Goal: Navigation & Orientation: Find specific page/section

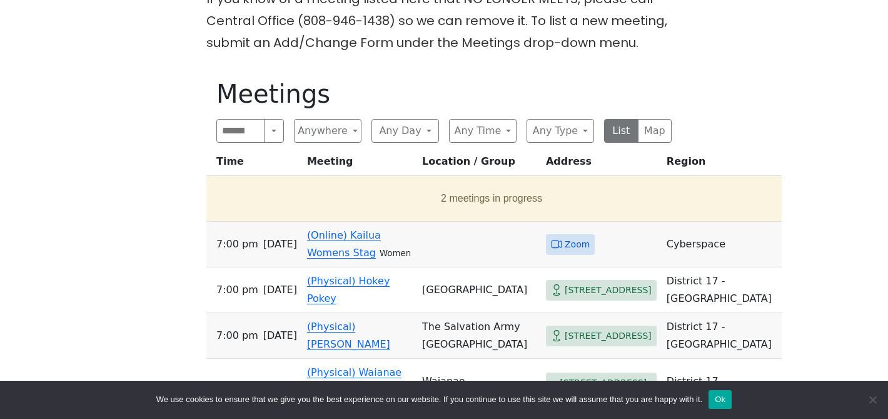
scroll to position [581, 0]
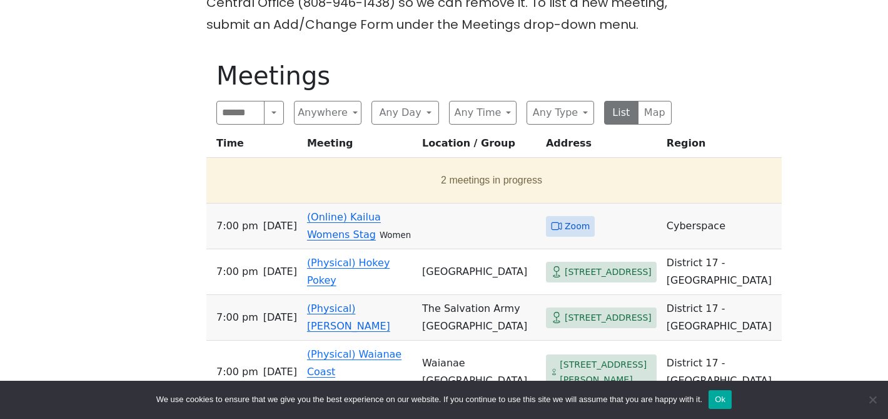
click at [565, 231] on span "Zoom" at bounding box center [577, 226] width 25 height 16
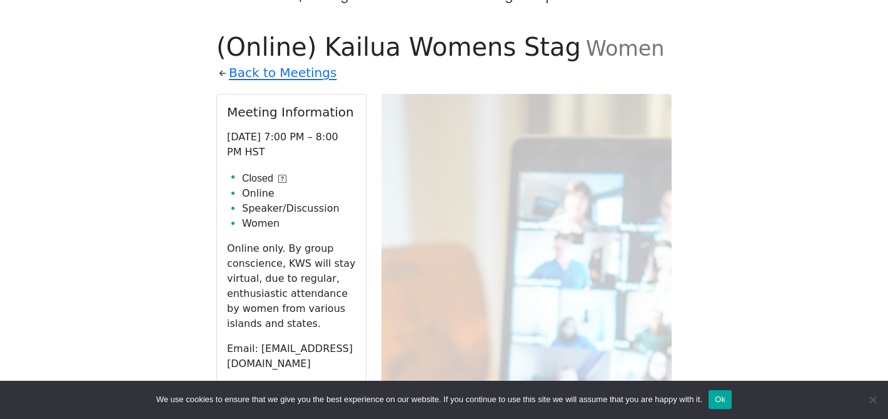
scroll to position [581, 0]
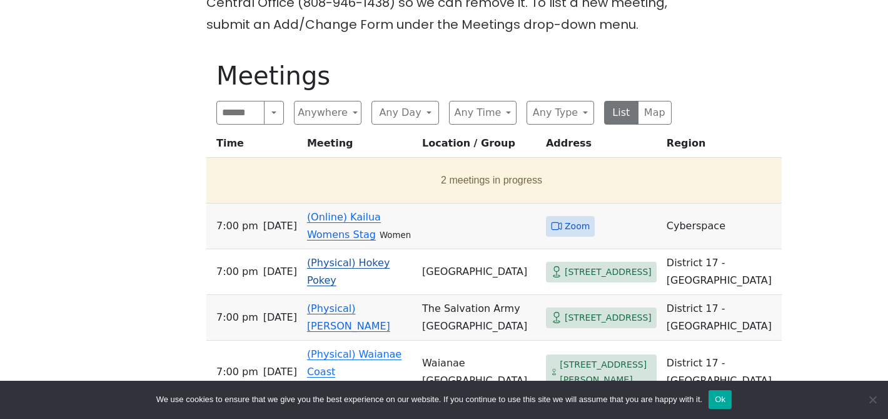
click at [347, 277] on link "(Physical) Hokey Pokey" at bounding box center [348, 271] width 83 height 29
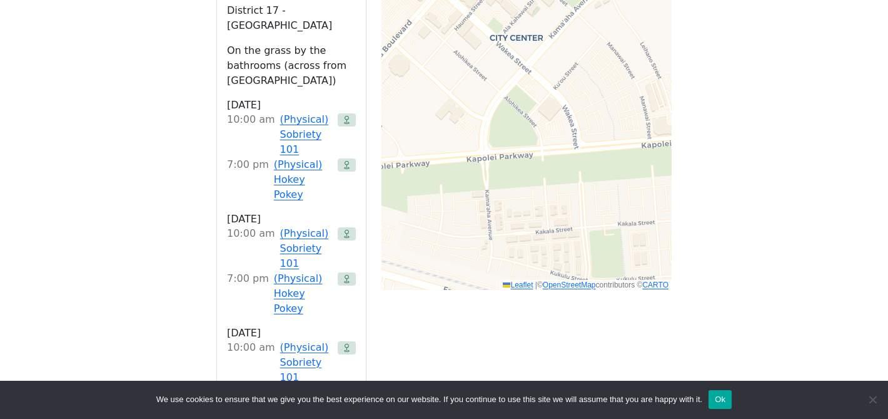
scroll to position [581, 0]
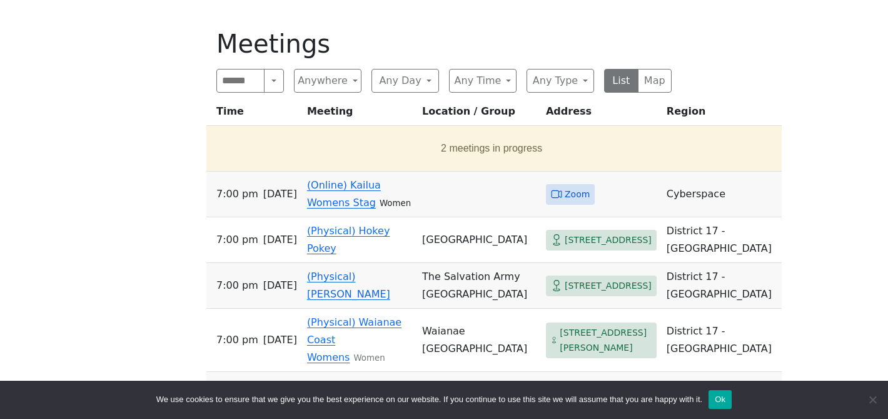
scroll to position [633, 0]
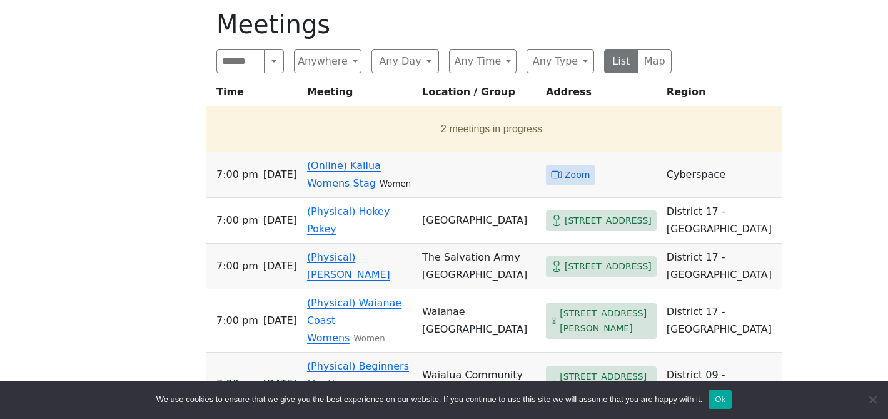
click at [348, 280] on link "(Physical) [PERSON_NAME]" at bounding box center [348, 265] width 83 height 29
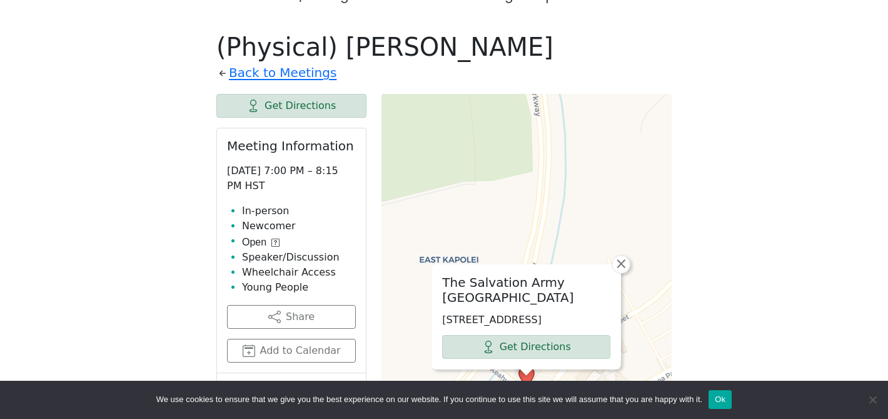
scroll to position [633, 0]
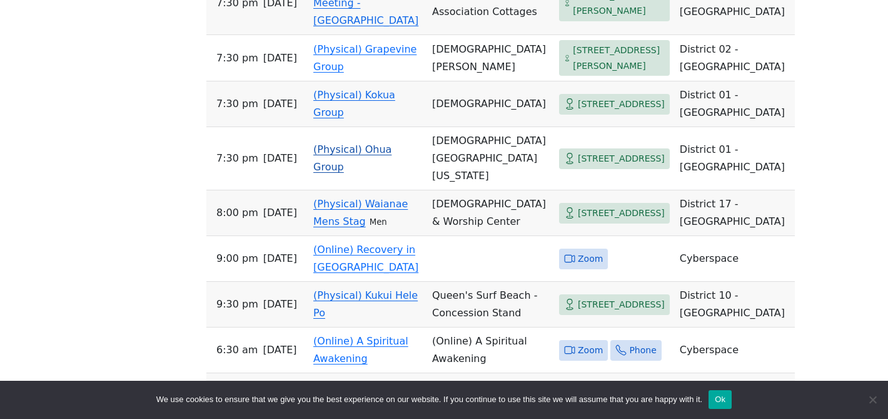
scroll to position [1012, 0]
